Goal: Task Accomplishment & Management: Manage account settings

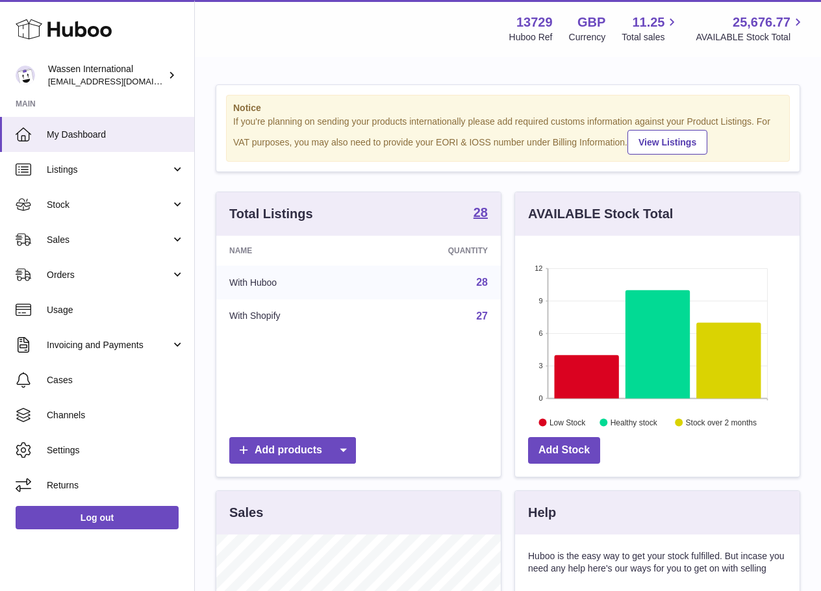
scroll to position [203, 285]
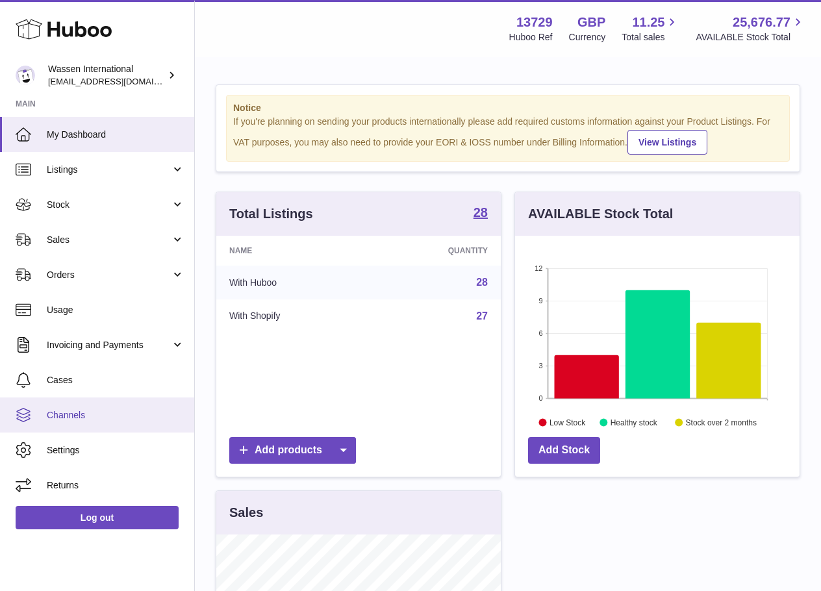
click at [114, 427] on link "Channels" at bounding box center [97, 415] width 194 height 35
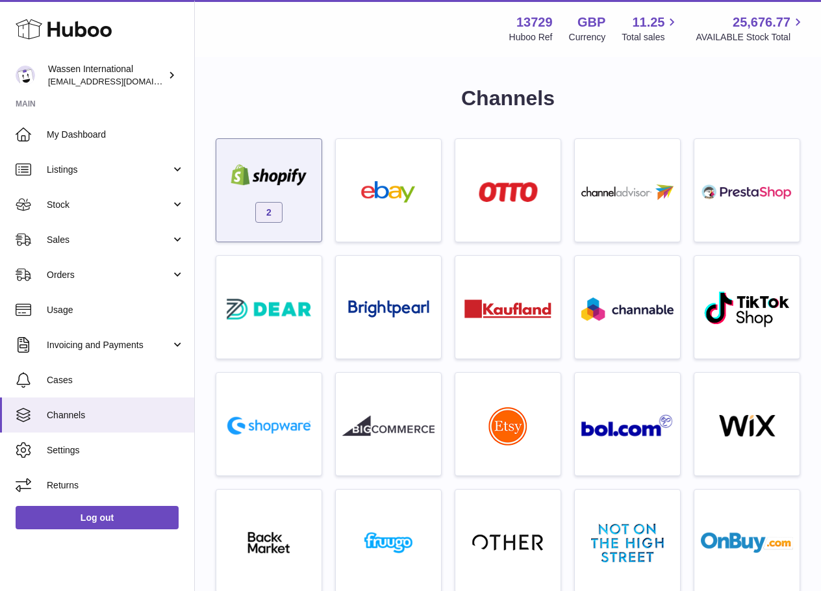
click at [280, 193] on div "2" at bounding box center [269, 193] width 92 height 83
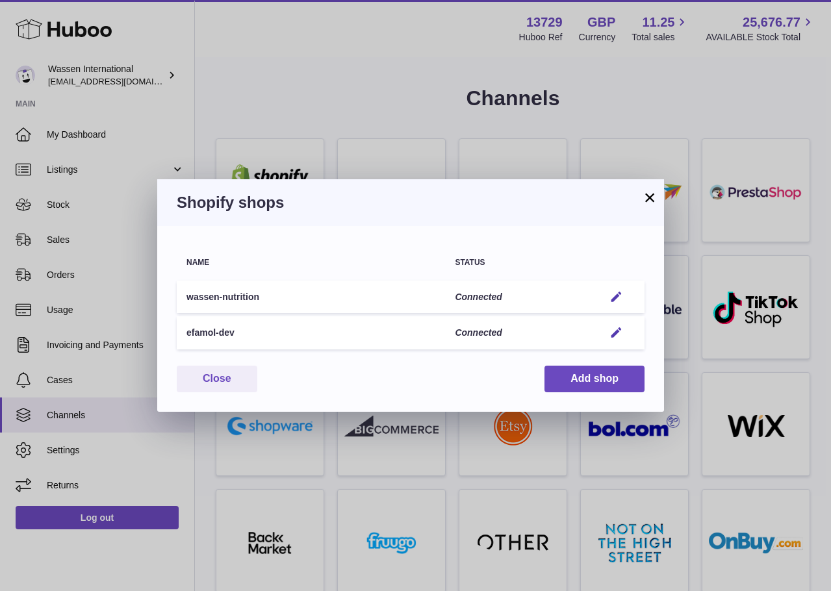
click at [319, 21] on div "× Shopify shops Name Status wassen-nutrition Connected Edit efamol-dev Connecte…" at bounding box center [415, 295] width 831 height 591
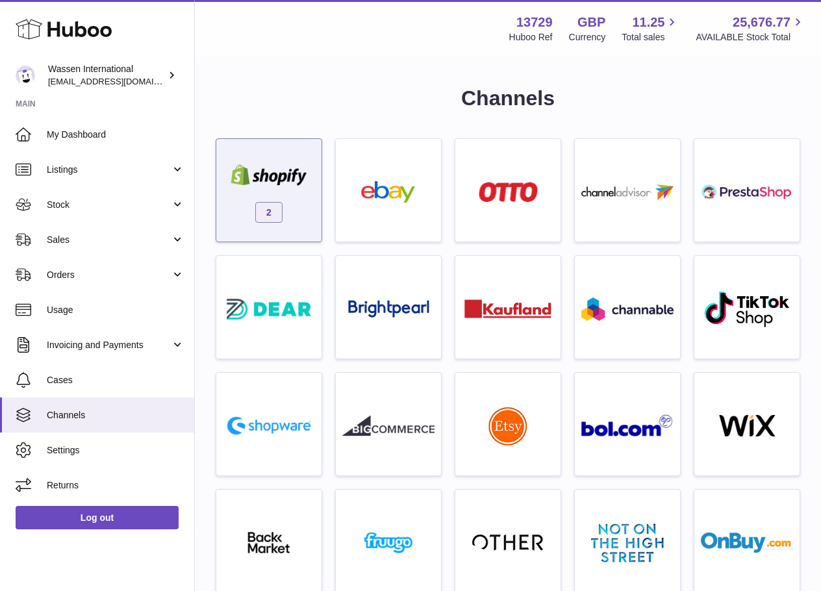
click at [285, 225] on div "2" at bounding box center [269, 193] width 92 height 83
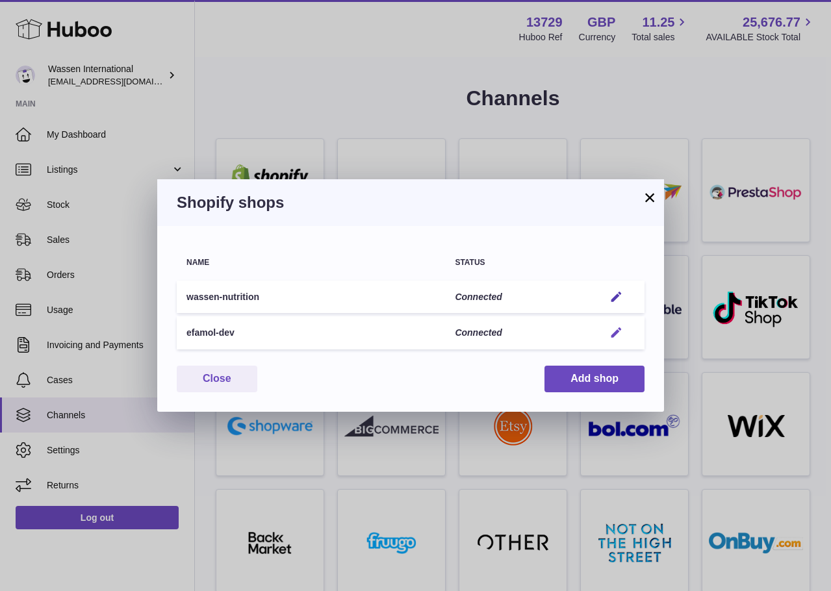
click at [616, 338] on em "button" at bounding box center [616, 333] width 14 height 14
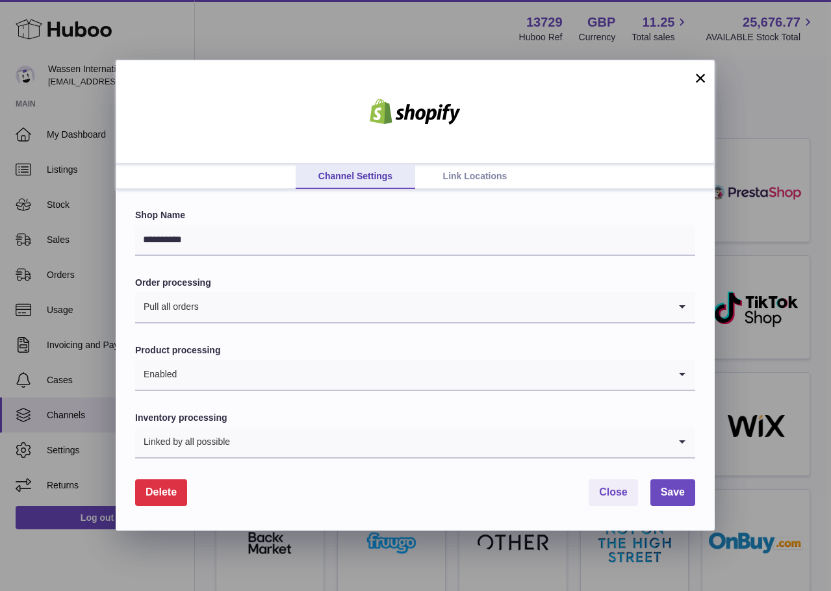
click at [461, 179] on link "Link Locations" at bounding box center [475, 176] width 120 height 25
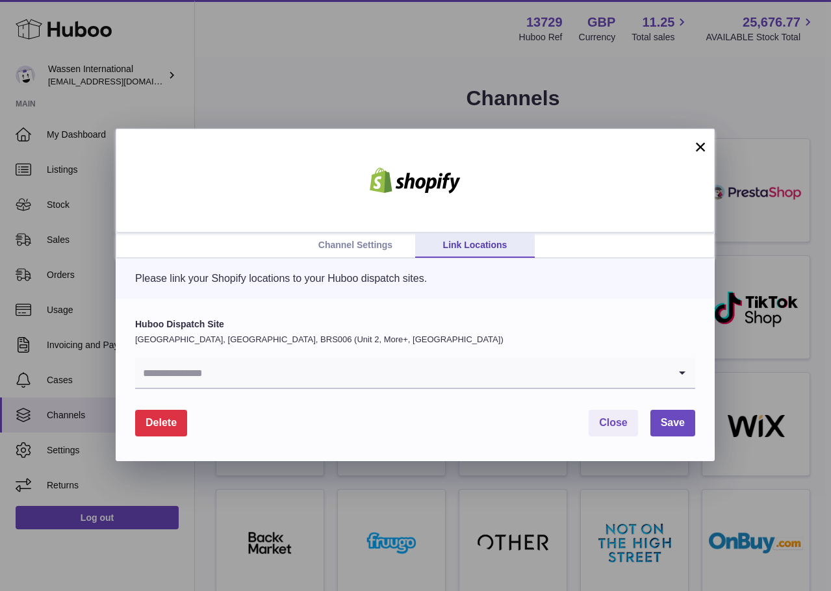
click at [246, 355] on div "Huboo Dispatch Site [GEOGRAPHIC_DATA], [GEOGRAPHIC_DATA], BRS006 (Unit 2, More+…" at bounding box center [415, 353] width 560 height 71
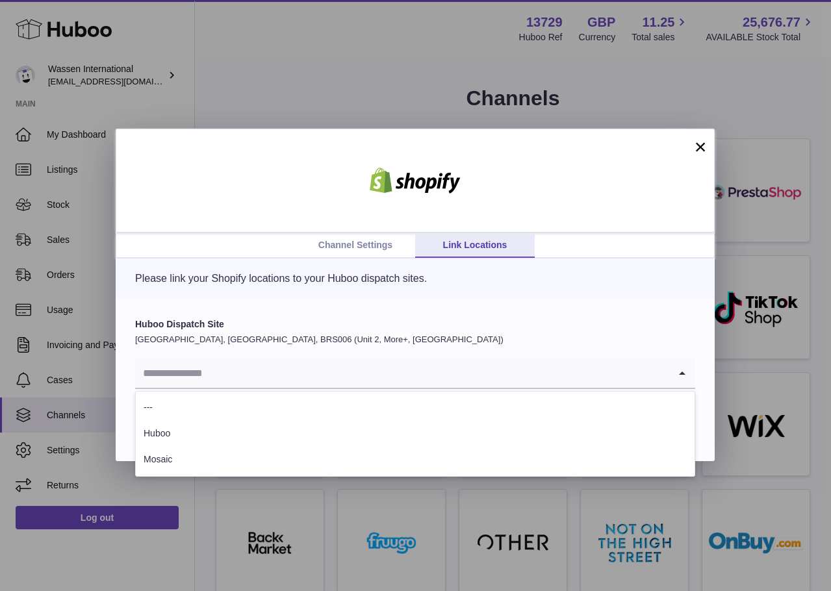
click at [231, 381] on input "Search for option" at bounding box center [402, 373] width 534 height 30
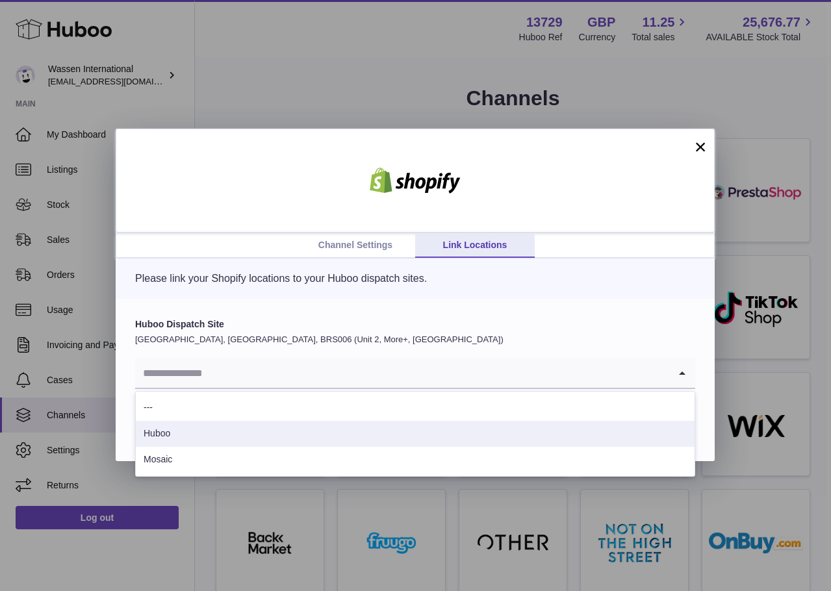
click at [203, 428] on li "Huboo" at bounding box center [415, 434] width 559 height 26
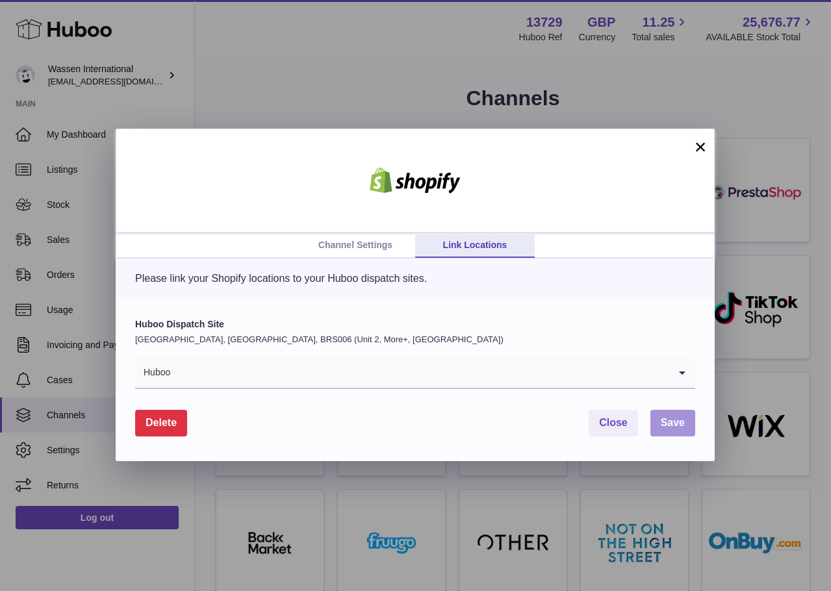
click at [680, 421] on span "Save" at bounding box center [673, 422] width 24 height 11
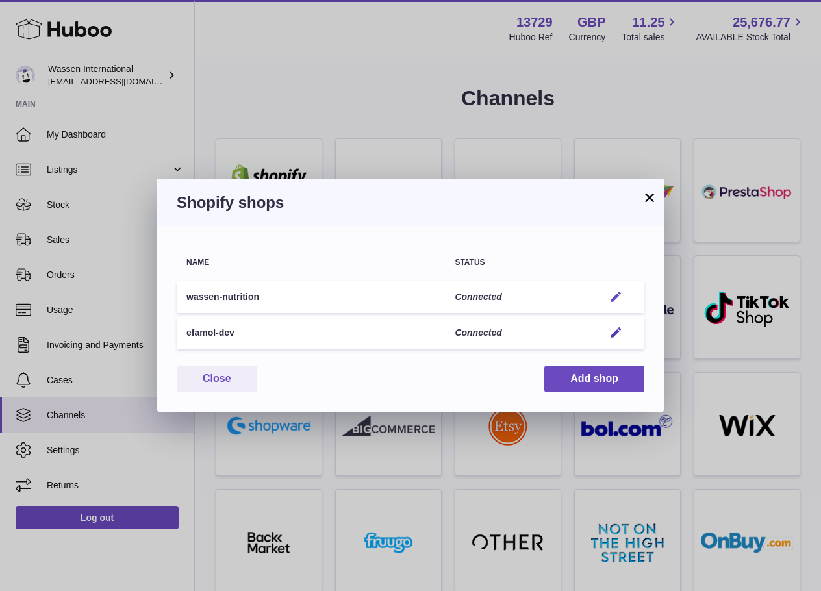
click at [614, 295] on em "button" at bounding box center [616, 297] width 14 height 14
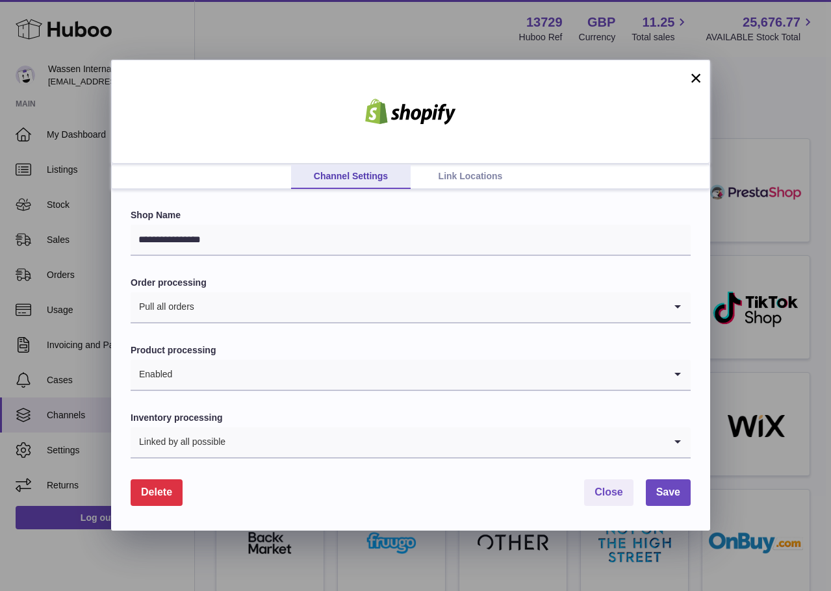
click at [486, 177] on link "Link Locations" at bounding box center [471, 176] width 120 height 25
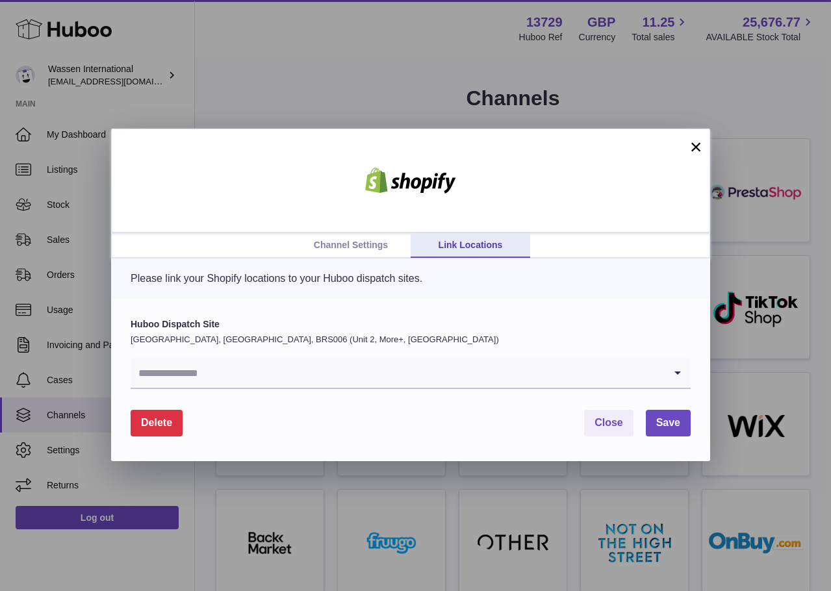
click at [297, 366] on input "Search for option" at bounding box center [398, 373] width 534 height 30
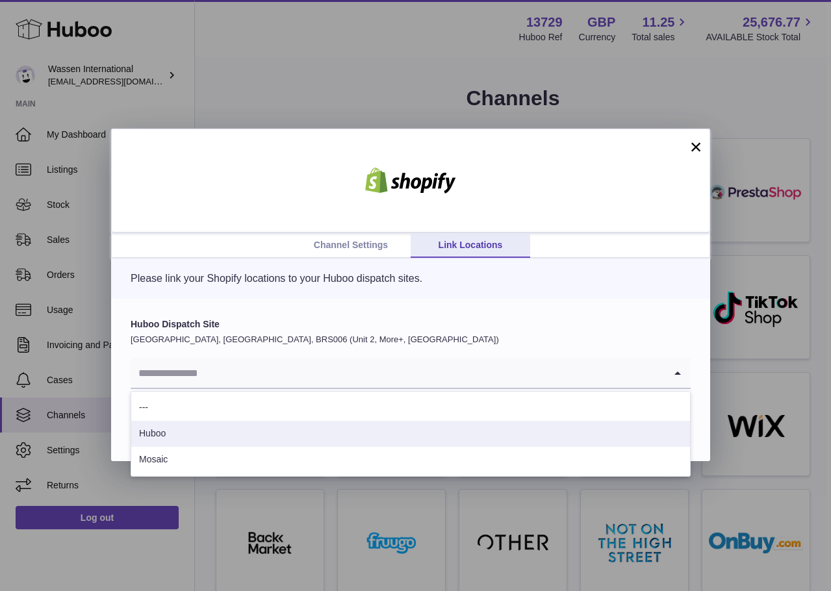
click at [204, 438] on li "Huboo" at bounding box center [410, 434] width 559 height 26
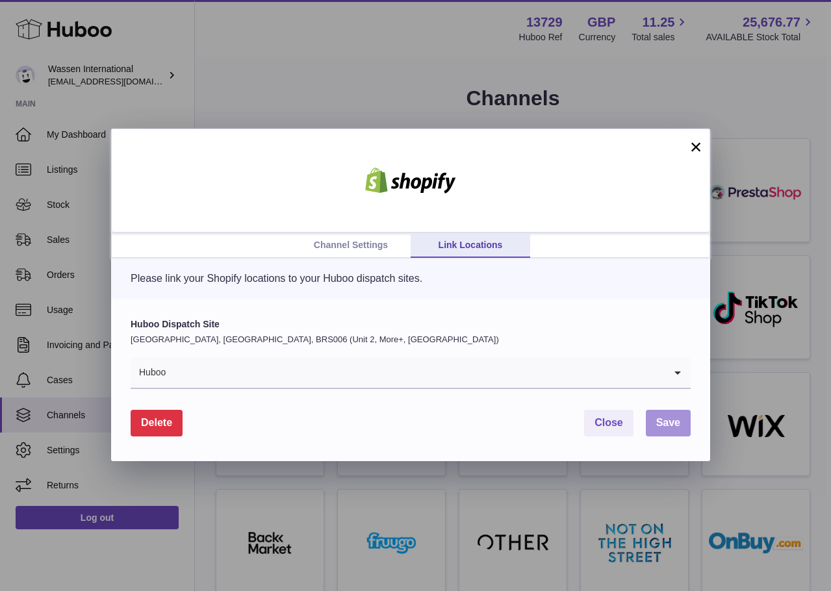
click at [672, 421] on span "Save" at bounding box center [668, 422] width 24 height 11
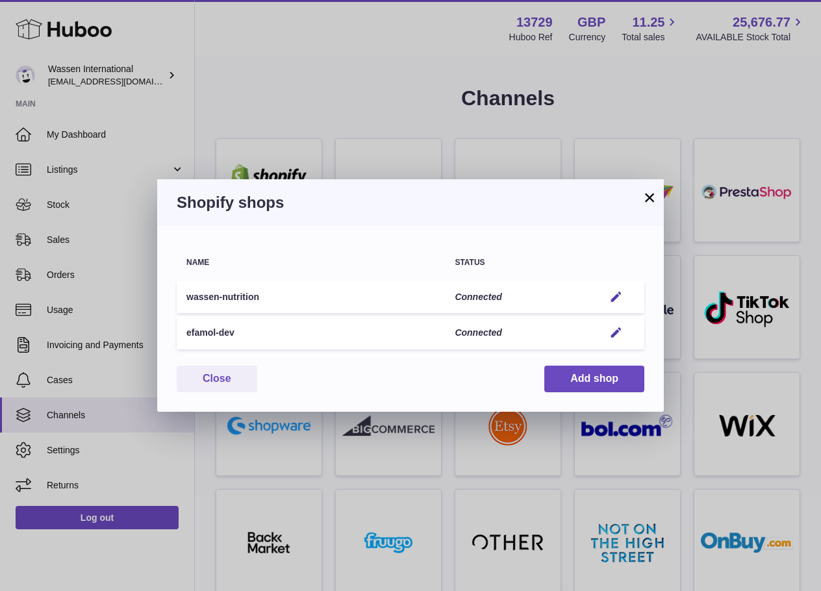
click at [651, 194] on button "×" at bounding box center [650, 198] width 16 height 16
